Goal: Communication & Community: Answer question/provide support

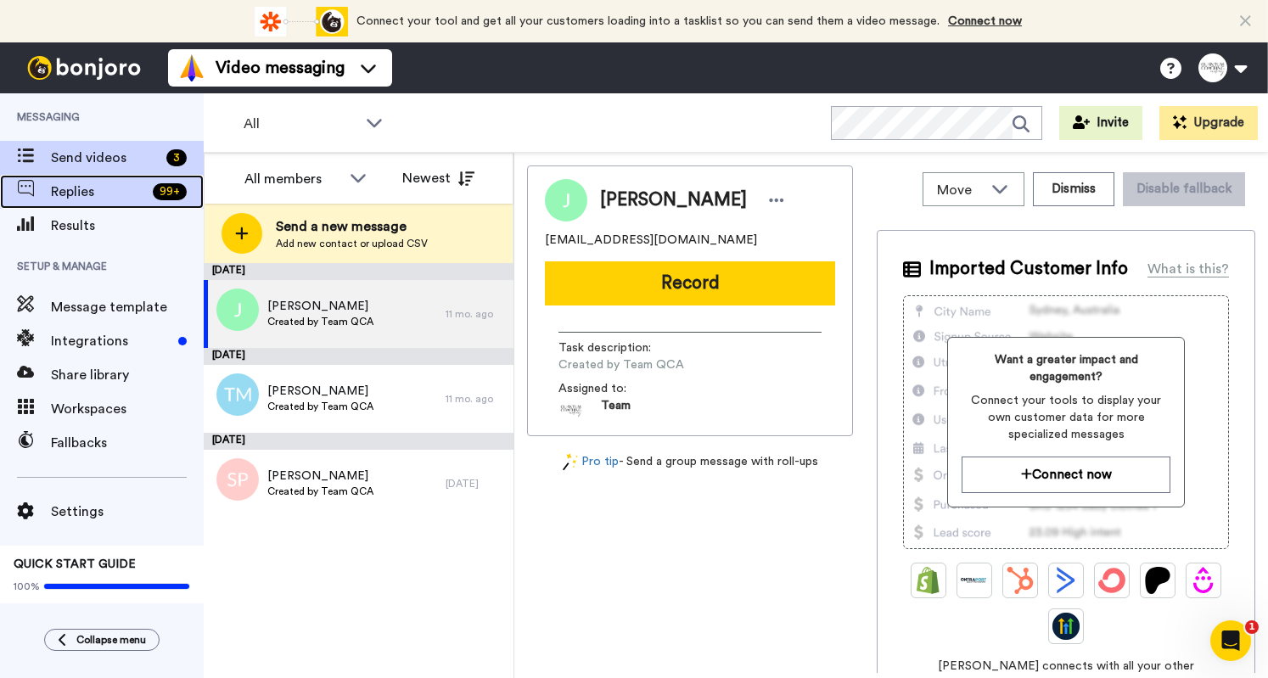
click at [93, 188] on span "Replies" at bounding box center [98, 192] width 95 height 20
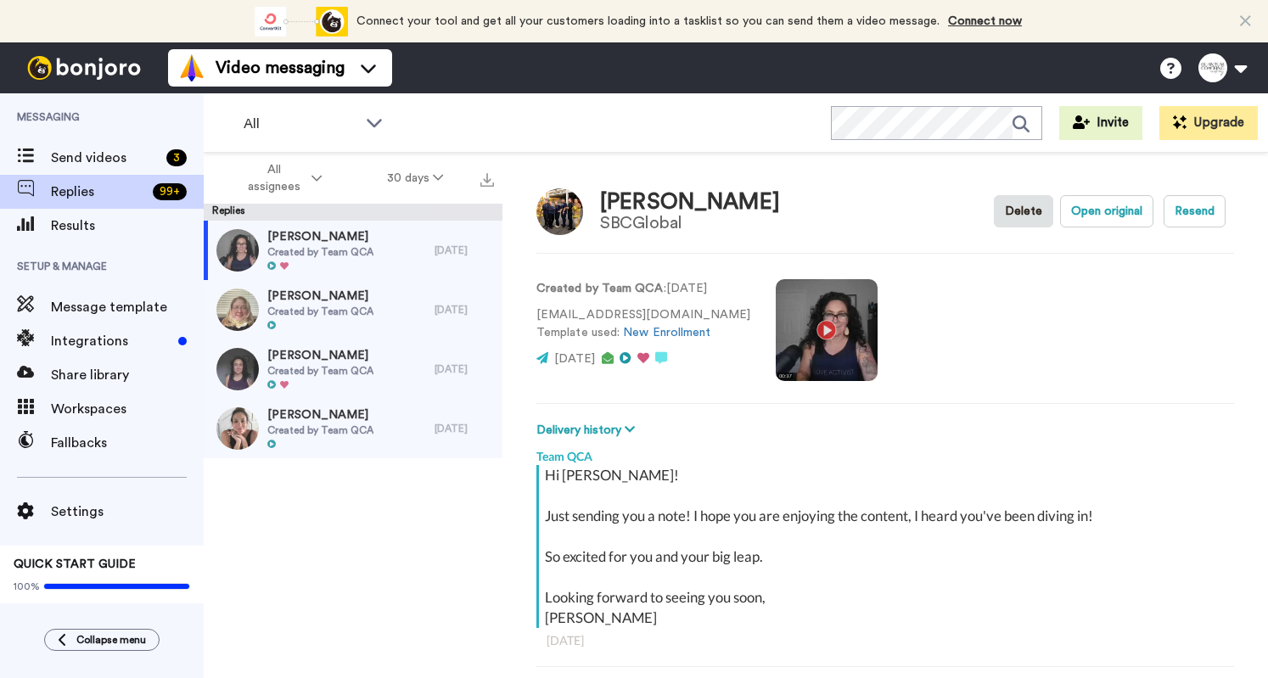
scroll to position [59, 0]
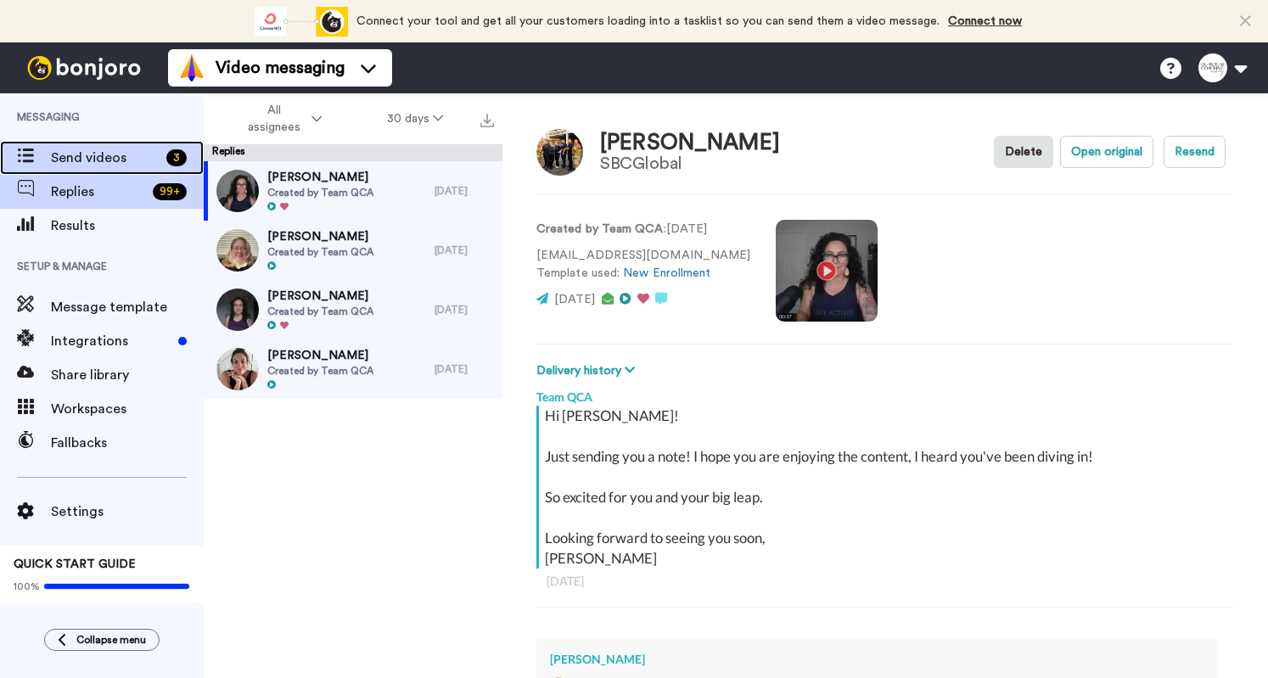
click at [85, 162] on span "Send videos" at bounding box center [105, 158] width 109 height 20
